Goal: Information Seeking & Learning: Compare options

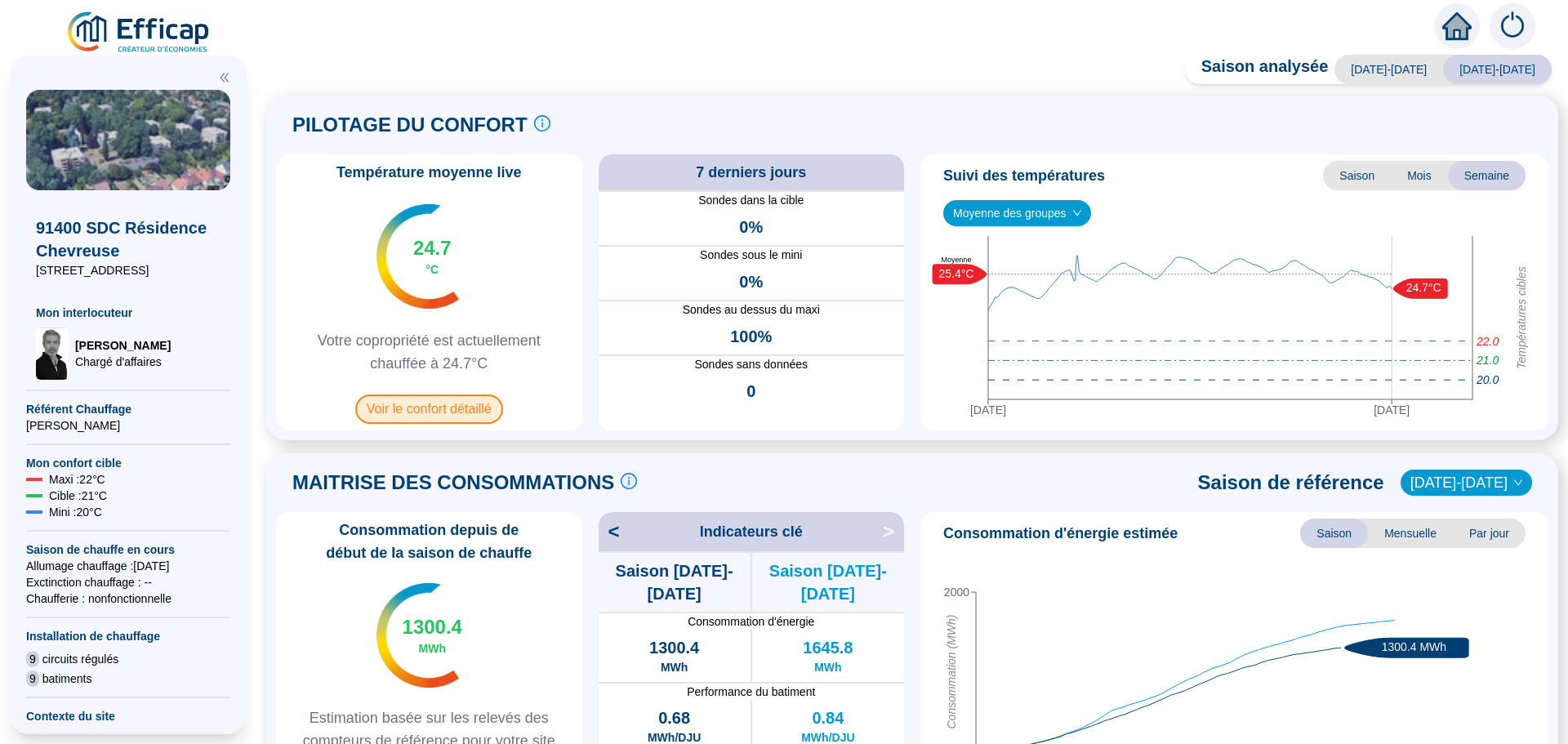
click at [407, 405] on span "Voir le confort détaillé" at bounding box center [429, 410] width 148 height 30
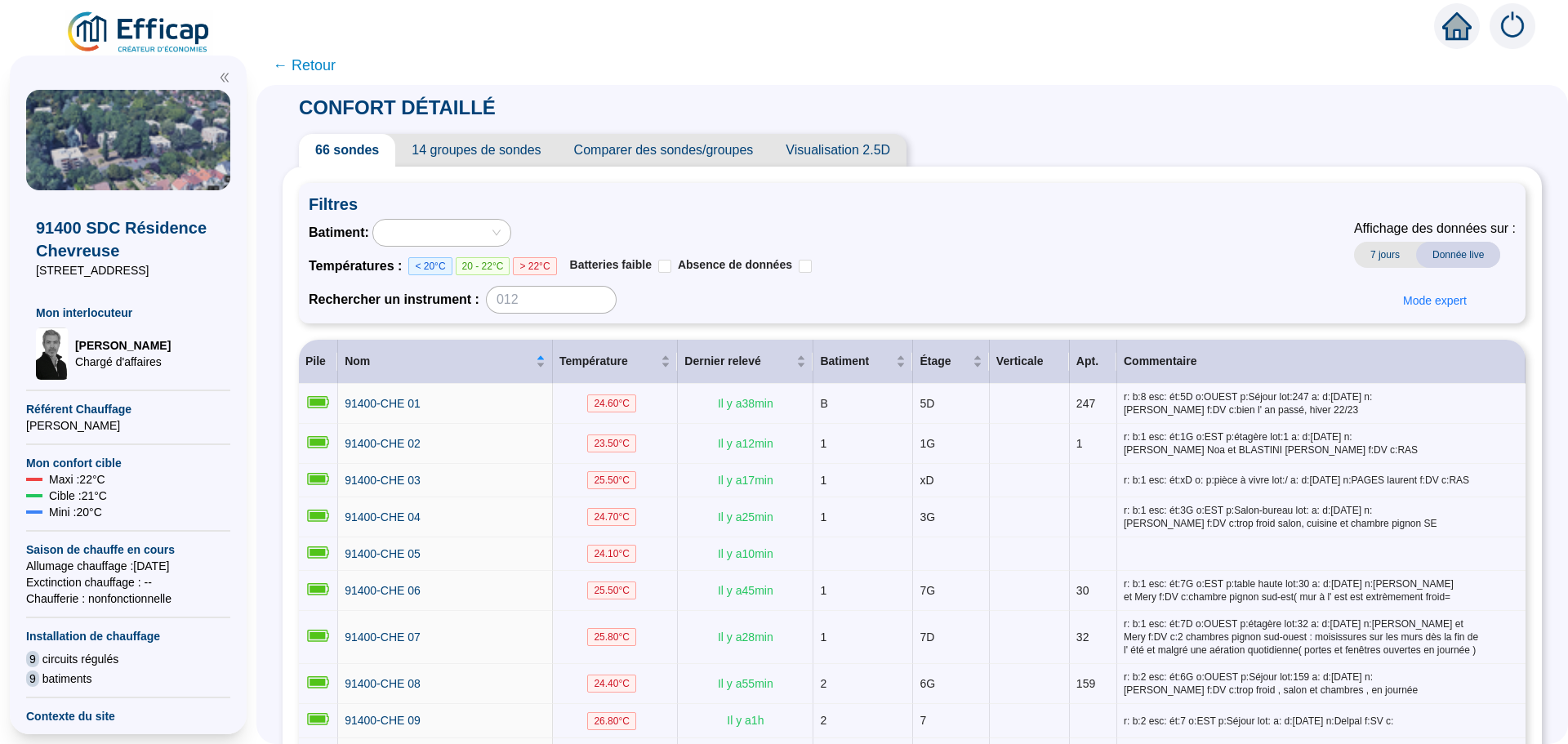
click at [731, 155] on span "Comparer des sondes/groupes" at bounding box center [664, 150] width 212 height 33
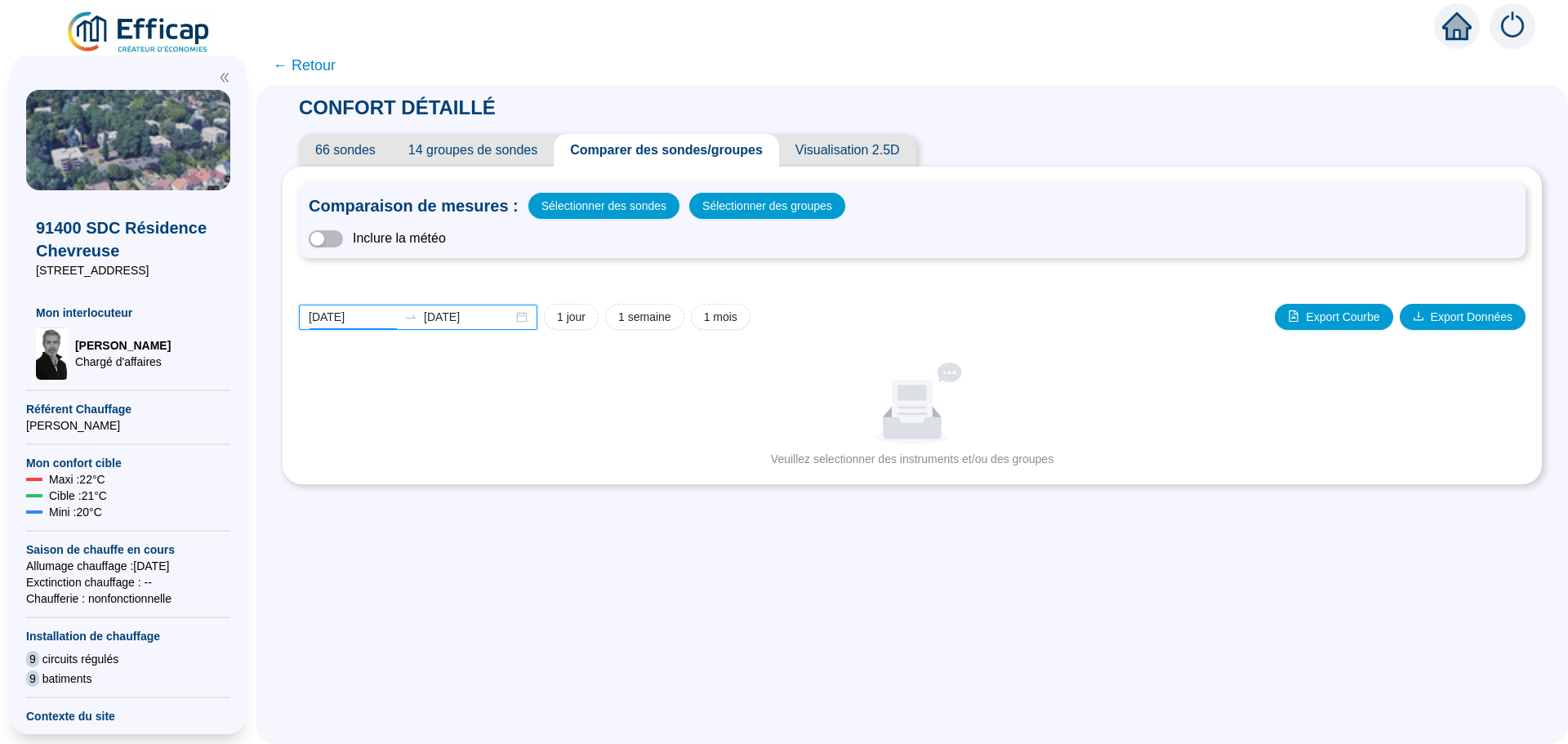
click at [377, 316] on input "[DATE]" at bounding box center [353, 316] width 89 height 17
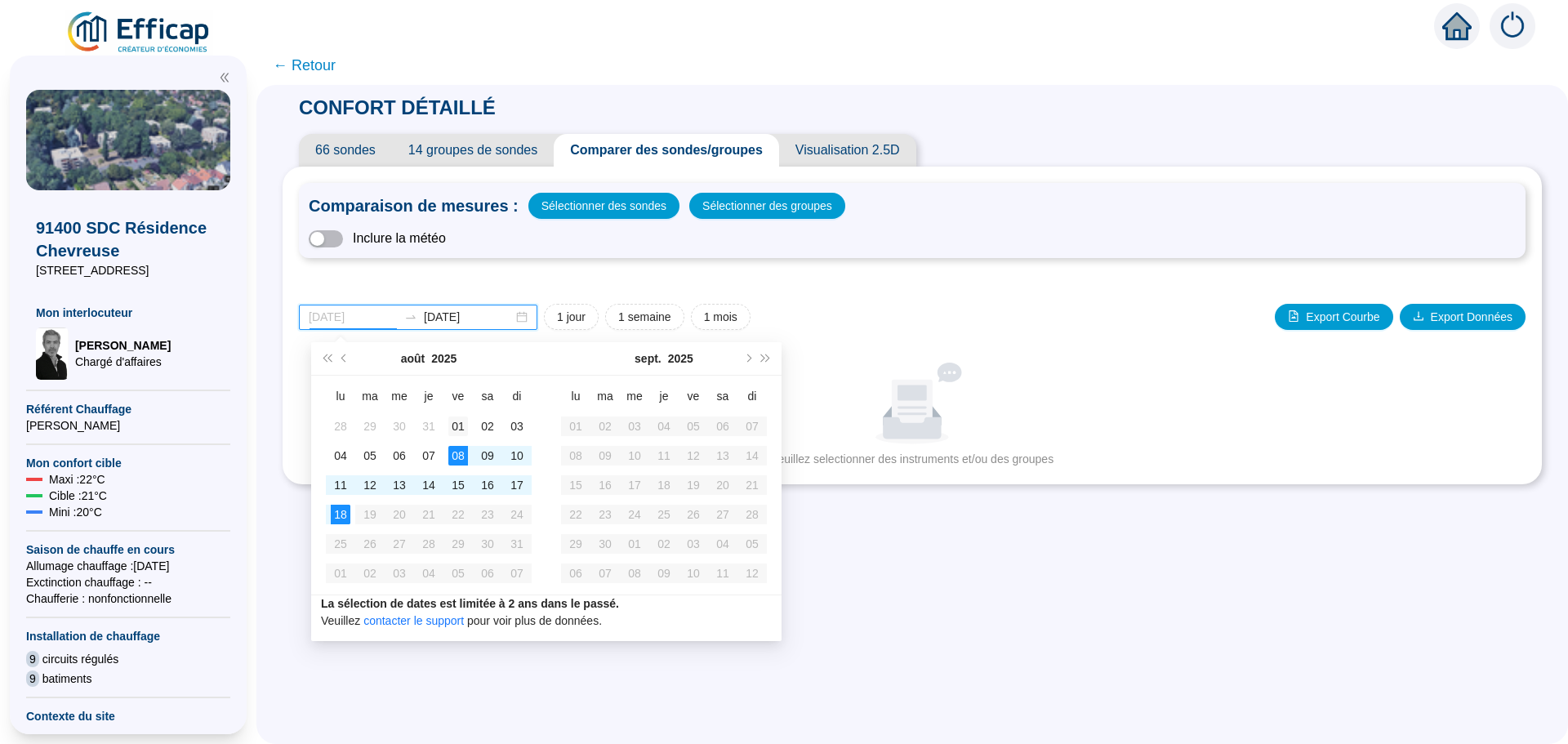
type input "[DATE]"
click at [463, 427] on div "01" at bounding box center [458, 427] width 20 height 20
type input "[DATE]"
click at [466, 480] on div "15" at bounding box center [458, 485] width 20 height 20
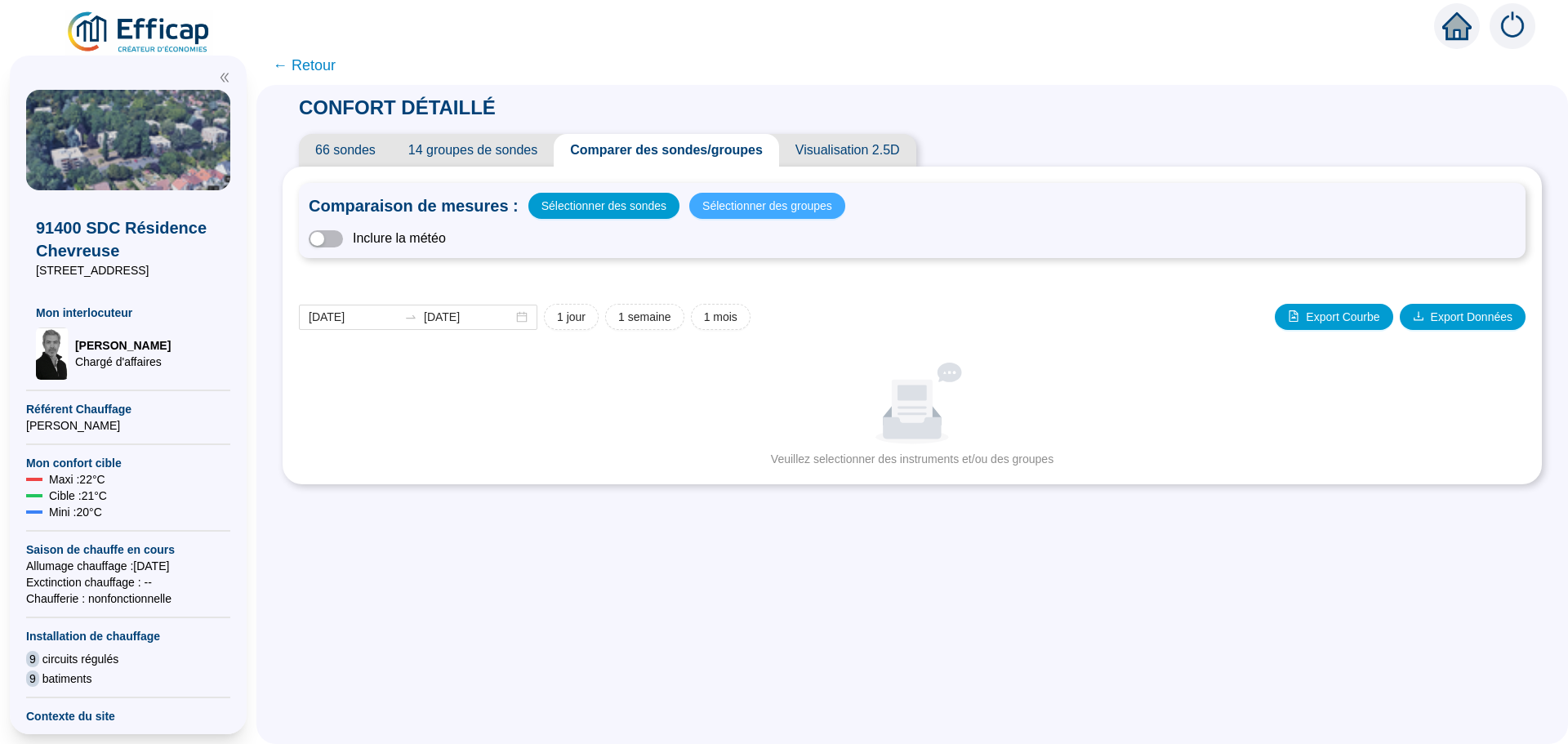
click at [801, 207] on span "Sélectionner des groupes" at bounding box center [767, 205] width 130 height 23
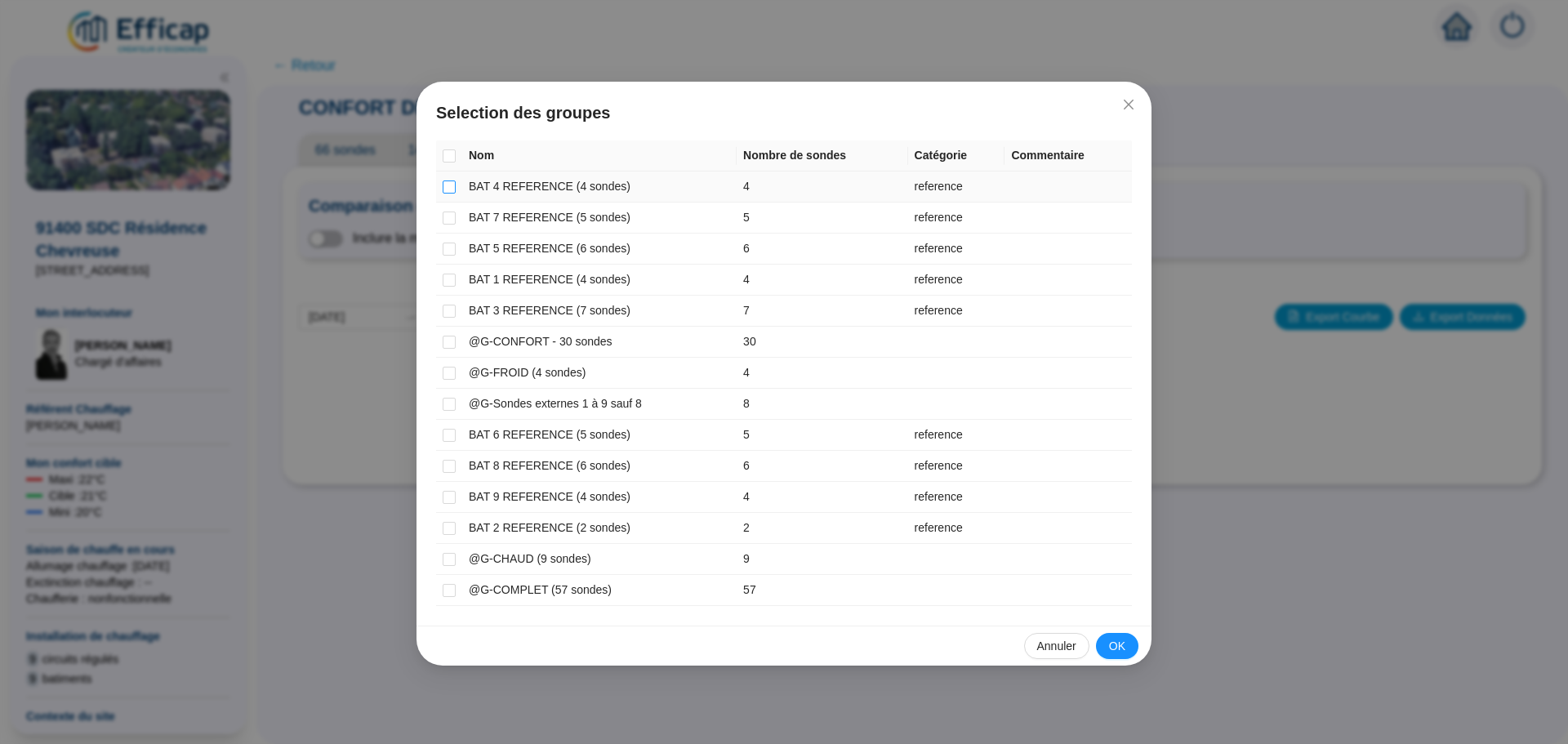
click at [451, 183] on input "checkbox" at bounding box center [449, 186] width 13 height 13
checkbox input "true"
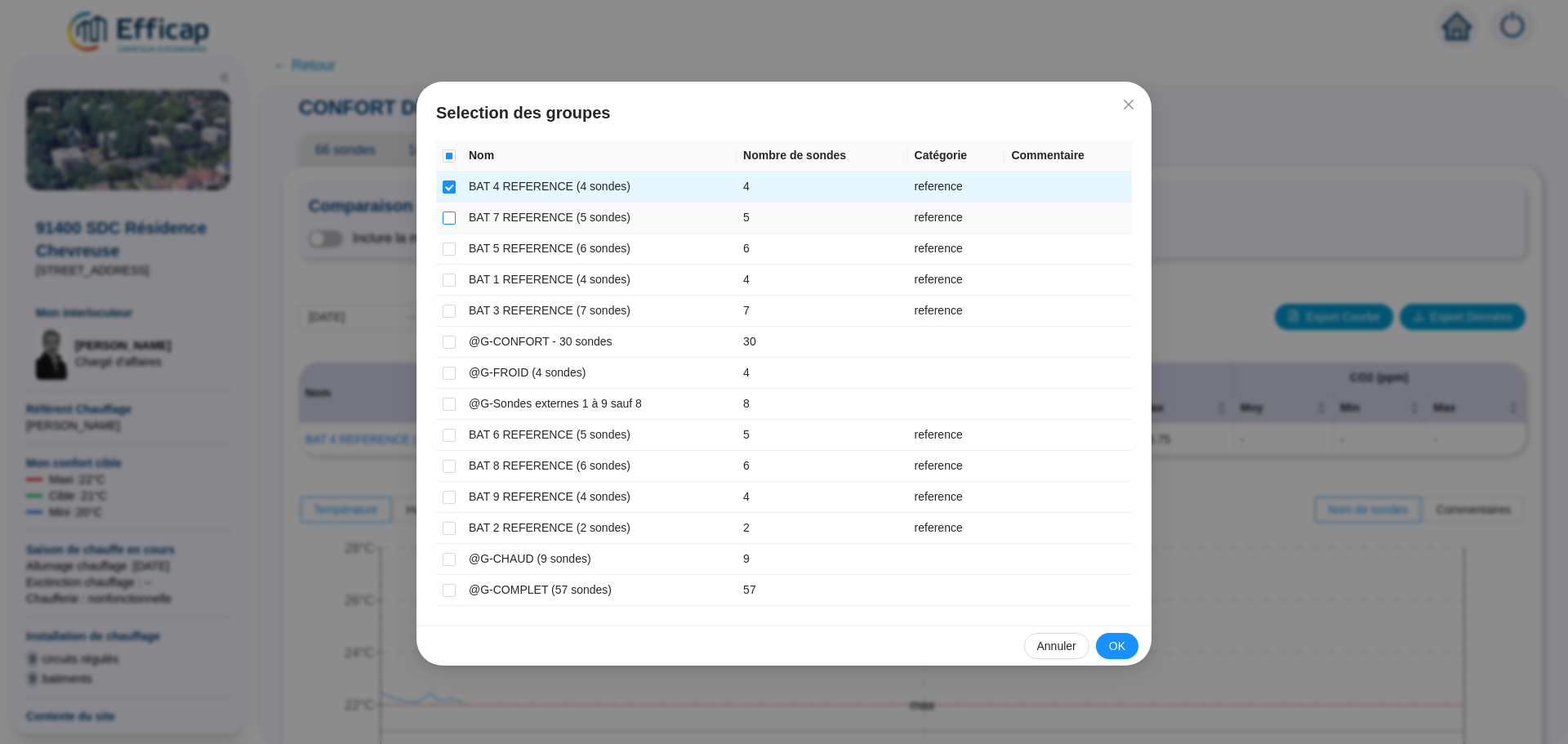
click at [451, 214] on input "checkbox" at bounding box center [449, 217] width 13 height 13
checkbox input "true"
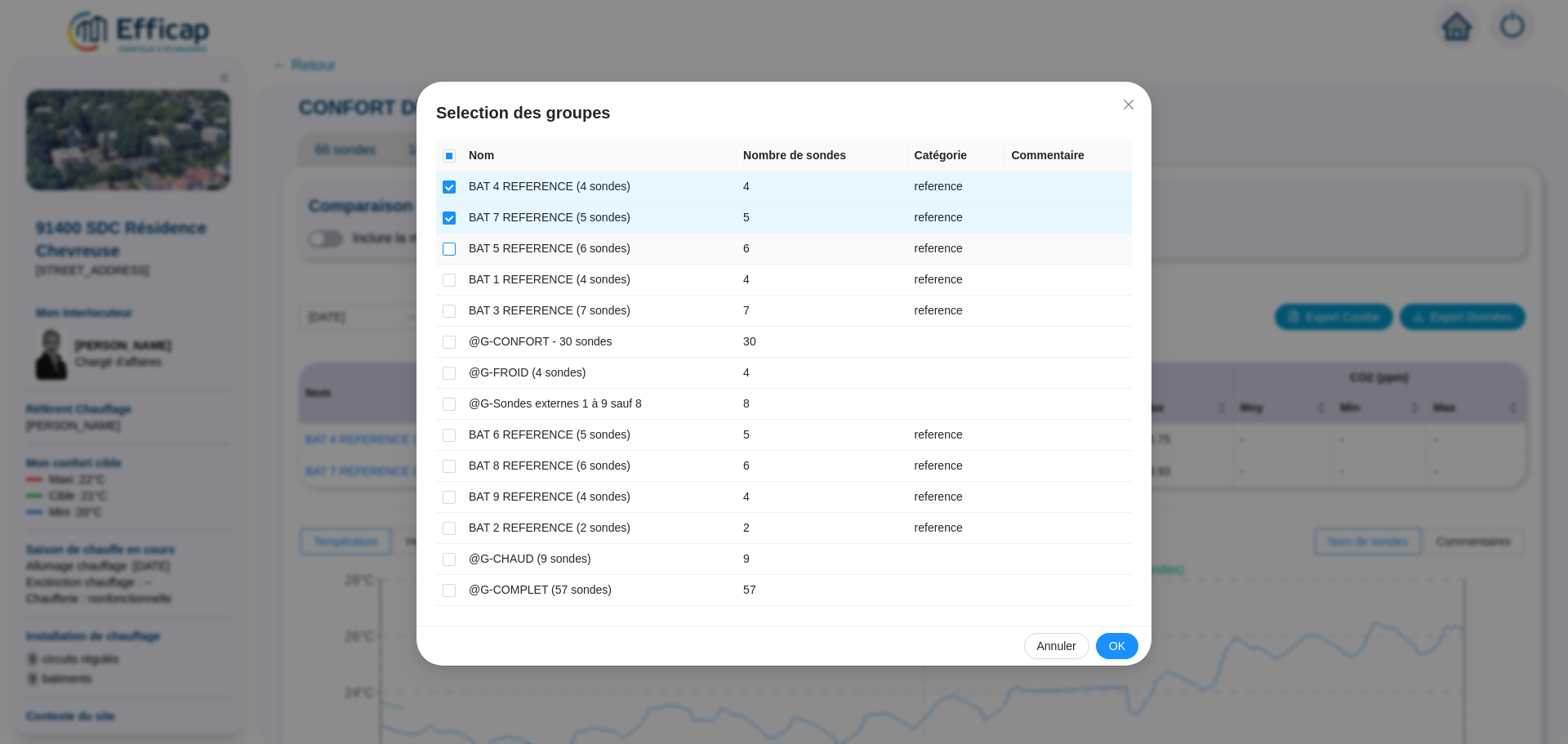
click at [451, 250] on input "checkbox" at bounding box center [449, 248] width 13 height 13
checkbox input "true"
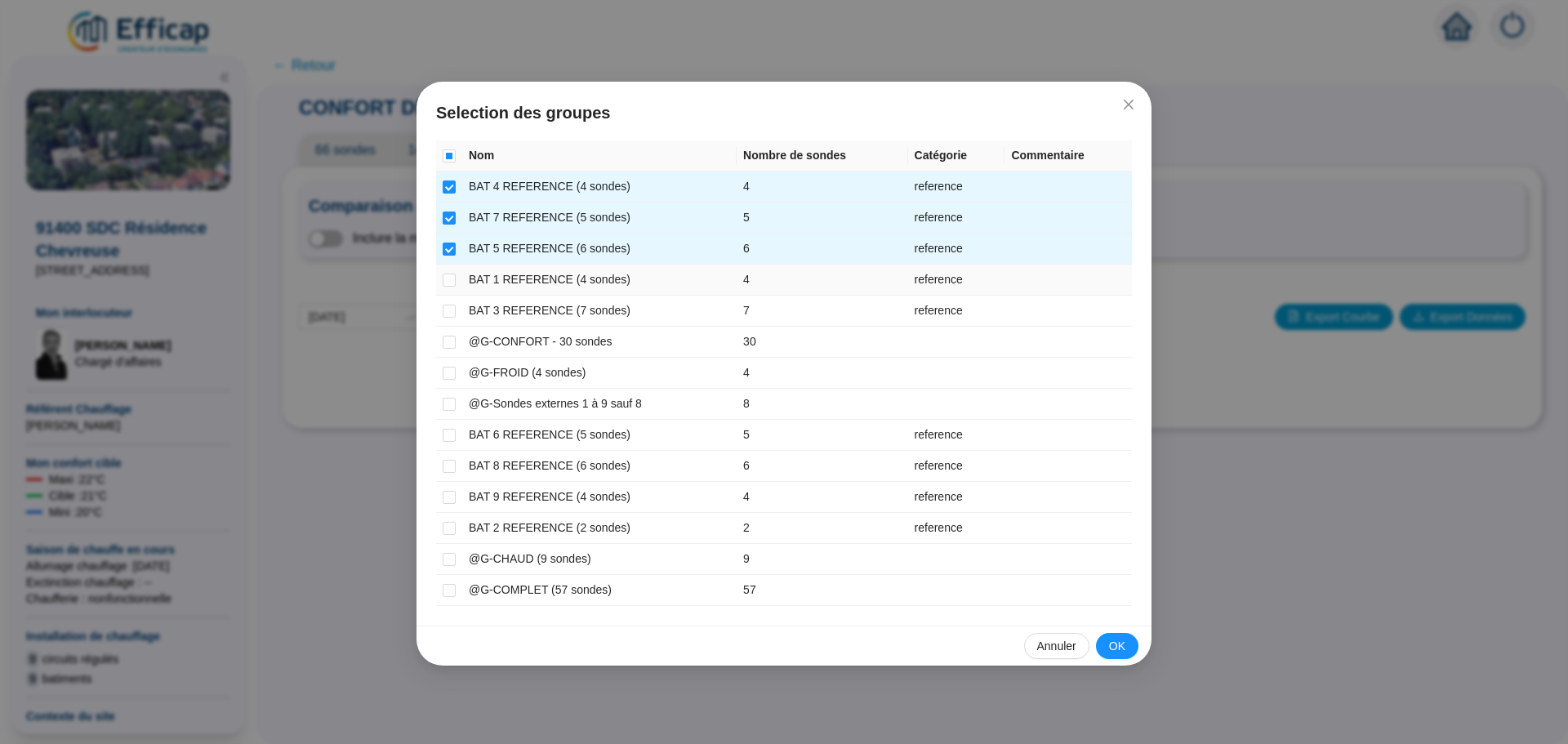
drag, startPoint x: 449, startPoint y: 281, endPoint x: 449, endPoint y: 292, distance: 11.0
click at [449, 286] on input "checkbox" at bounding box center [449, 280] width 13 height 13
checkbox input "true"
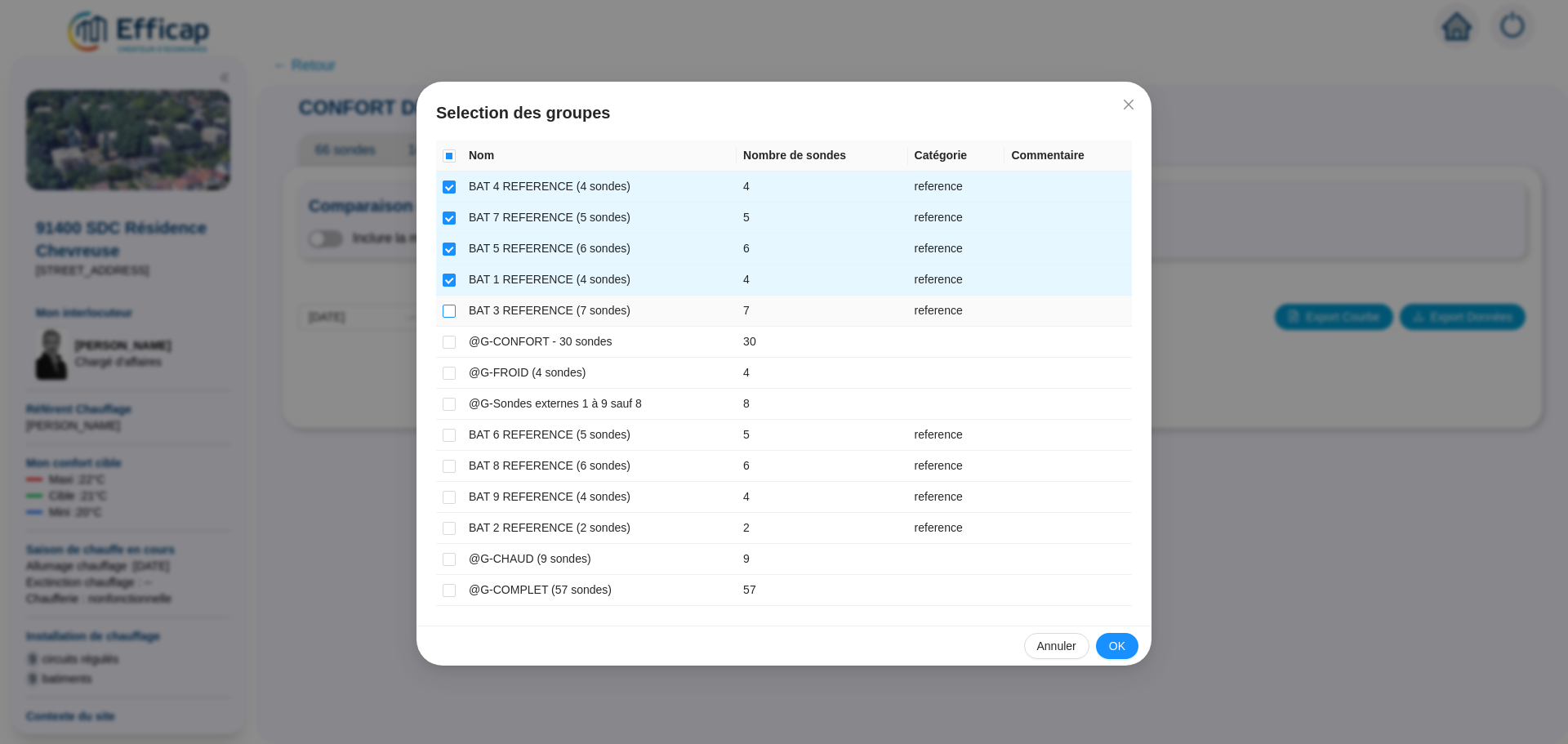
click at [450, 316] on input "checkbox" at bounding box center [449, 310] width 13 height 13
checkbox input "true"
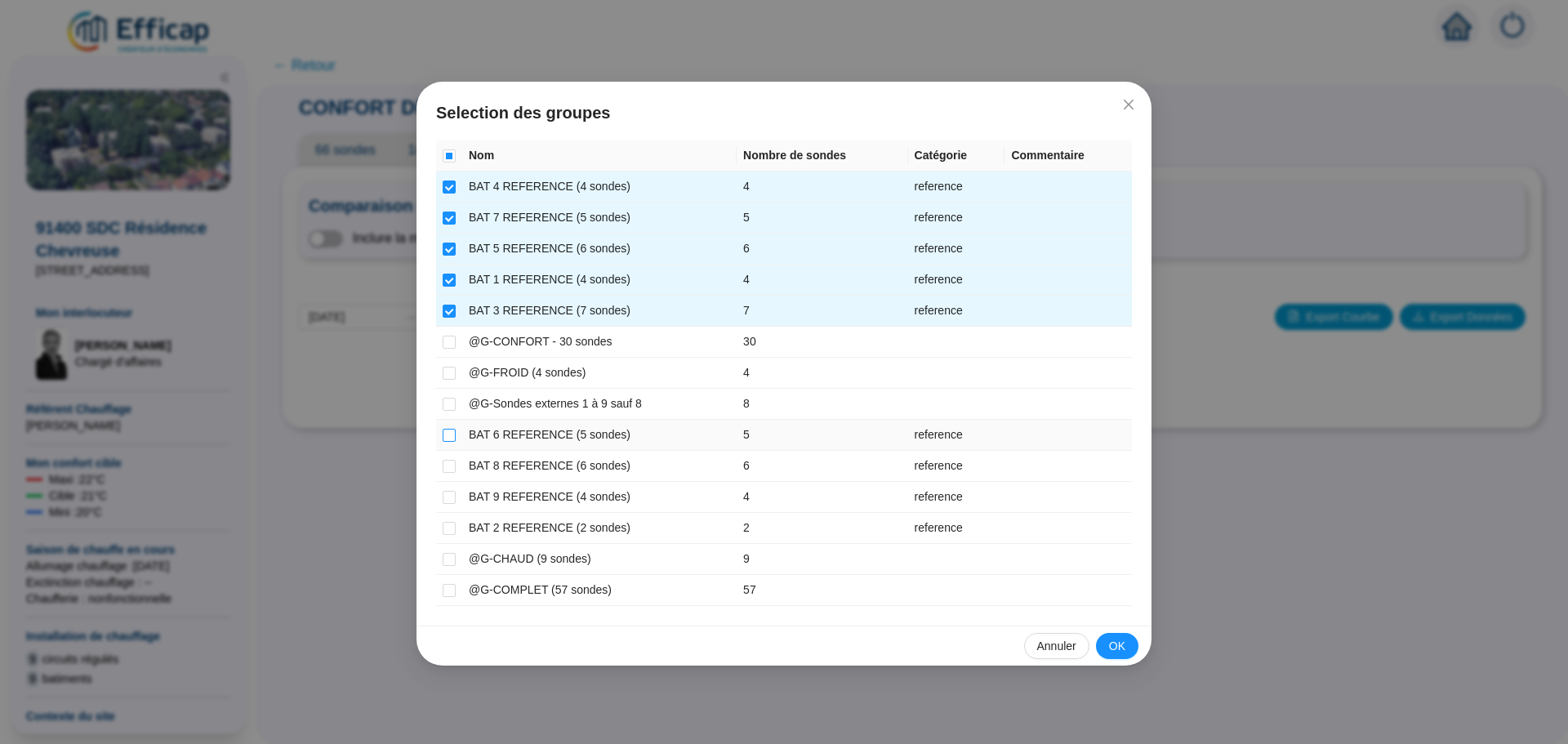
click at [453, 438] on input "checkbox" at bounding box center [449, 434] width 13 height 13
checkbox input "true"
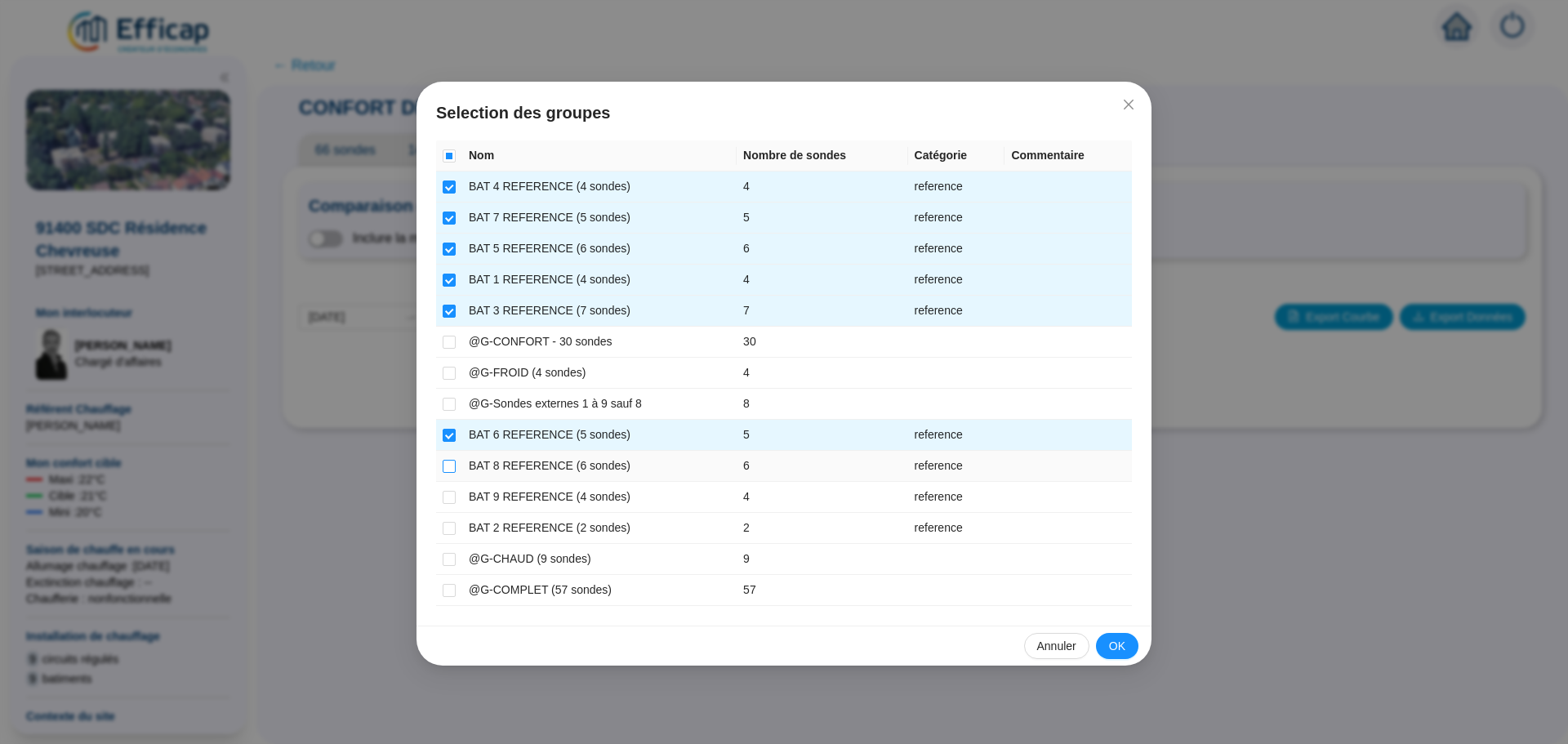
click at [447, 469] on input "checkbox" at bounding box center [449, 465] width 13 height 13
checkbox input "true"
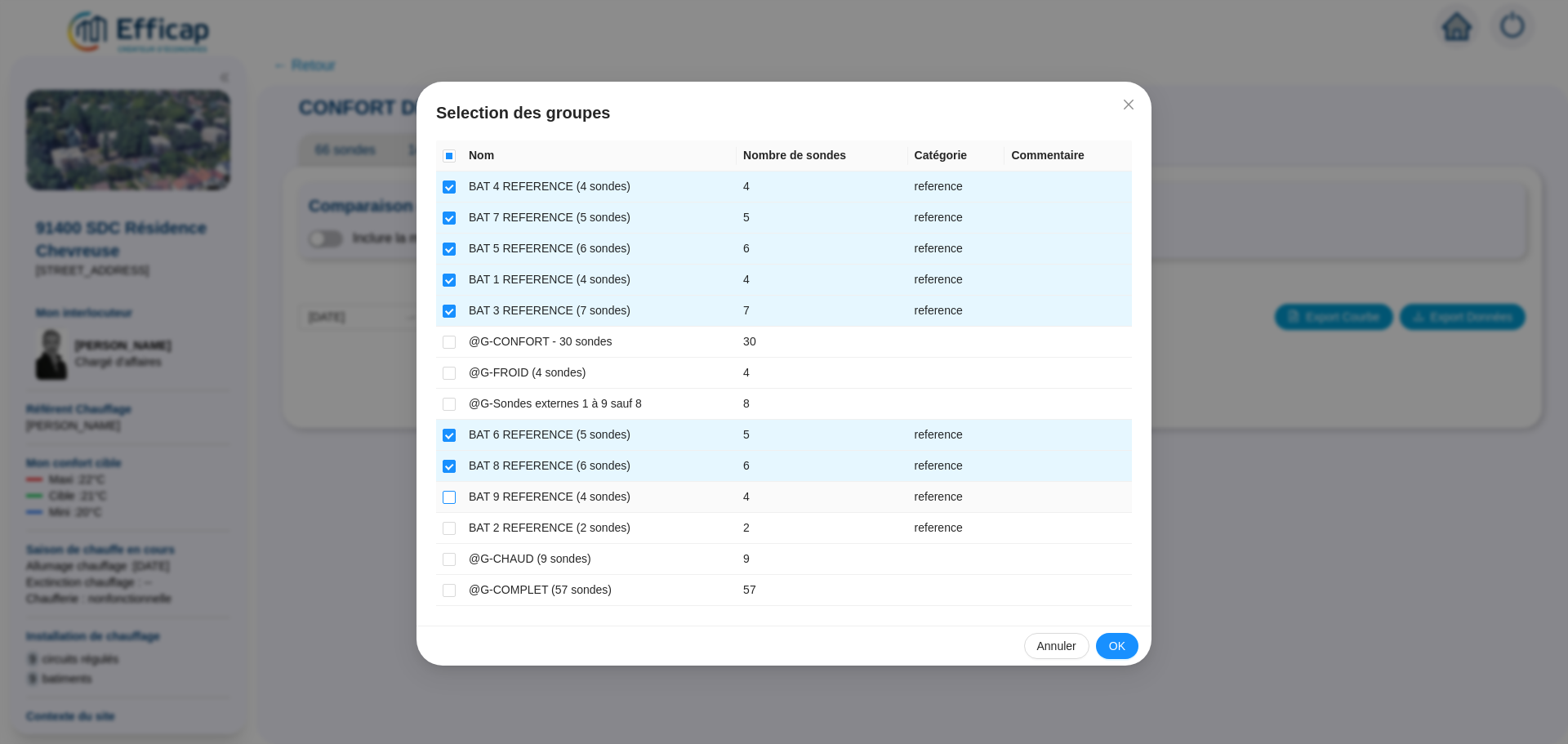
click at [448, 502] on input "checkbox" at bounding box center [449, 497] width 13 height 13
checkbox input "true"
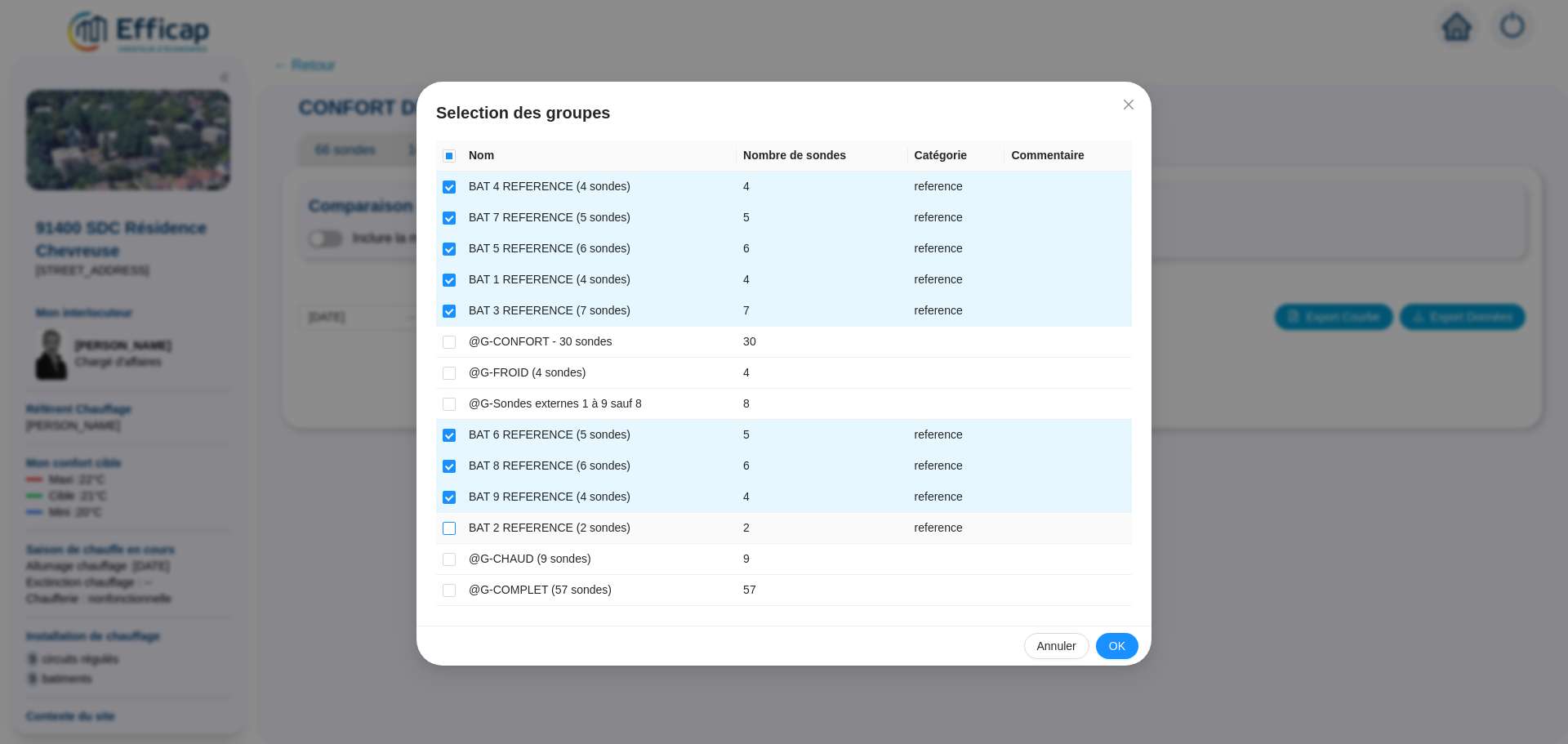
click at [451, 529] on input "checkbox" at bounding box center [449, 528] width 13 height 13
checkbox input "true"
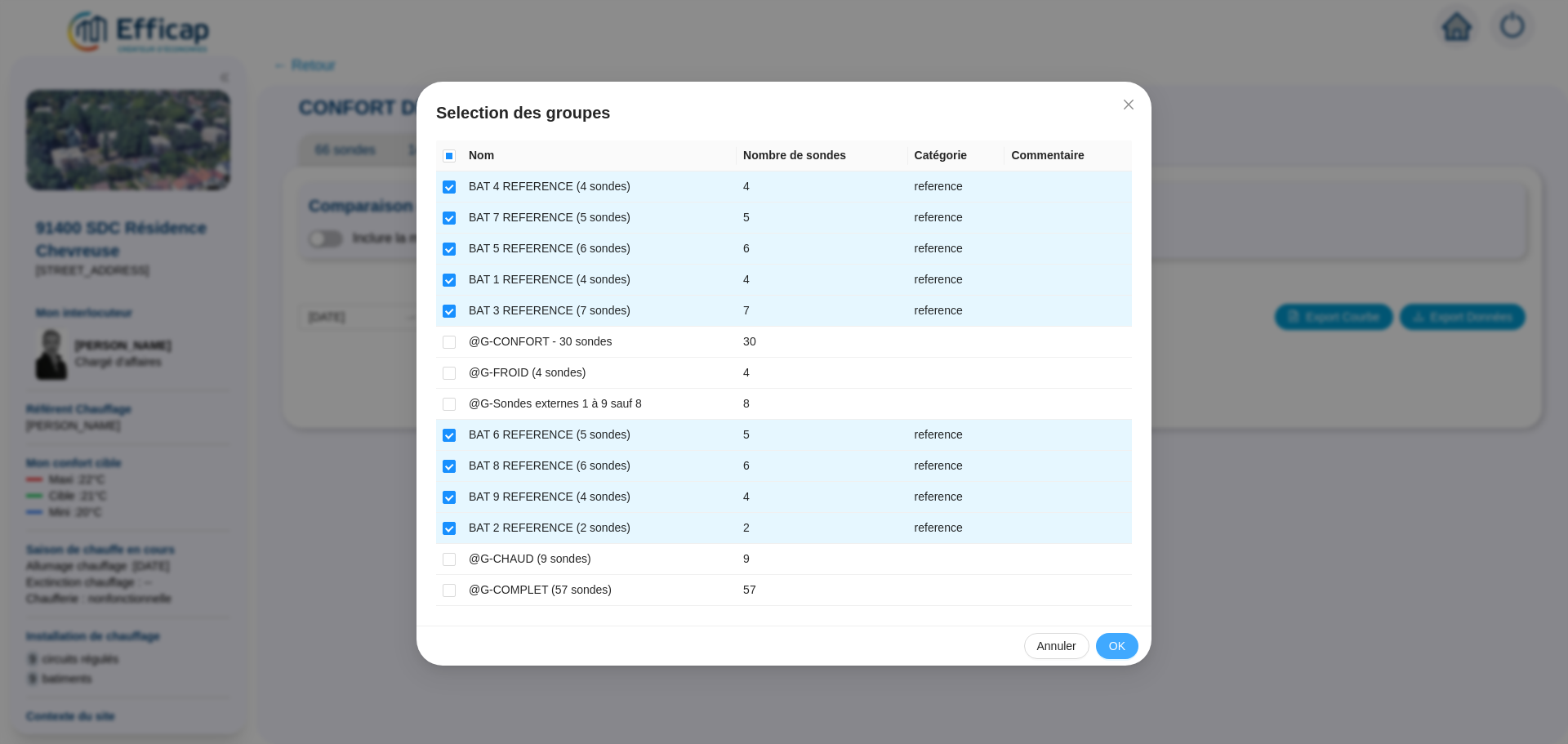
click at [1122, 639] on span "OK" at bounding box center [1117, 646] width 16 height 17
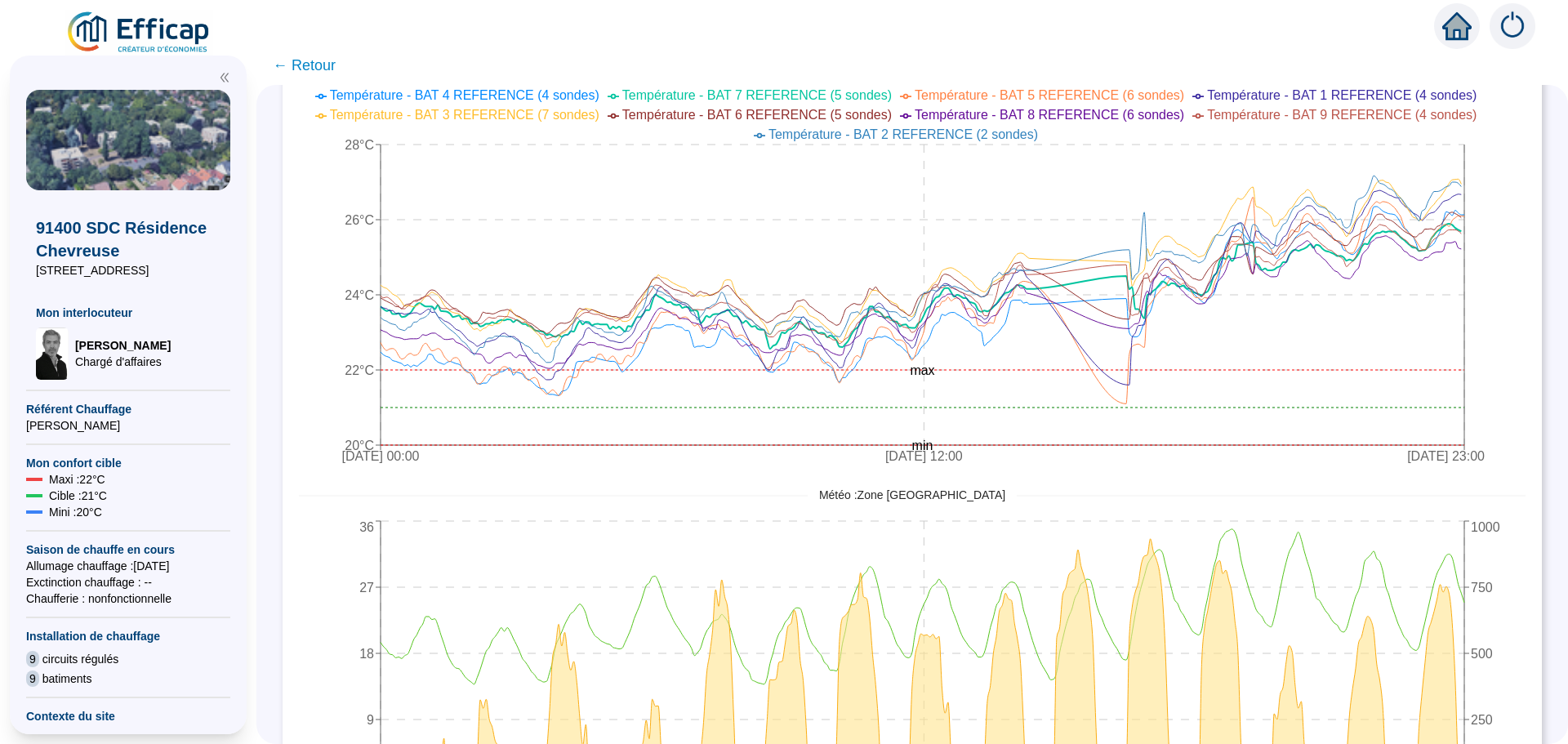
scroll to position [732, 0]
